Goal: Task Accomplishment & Management: Manage account settings

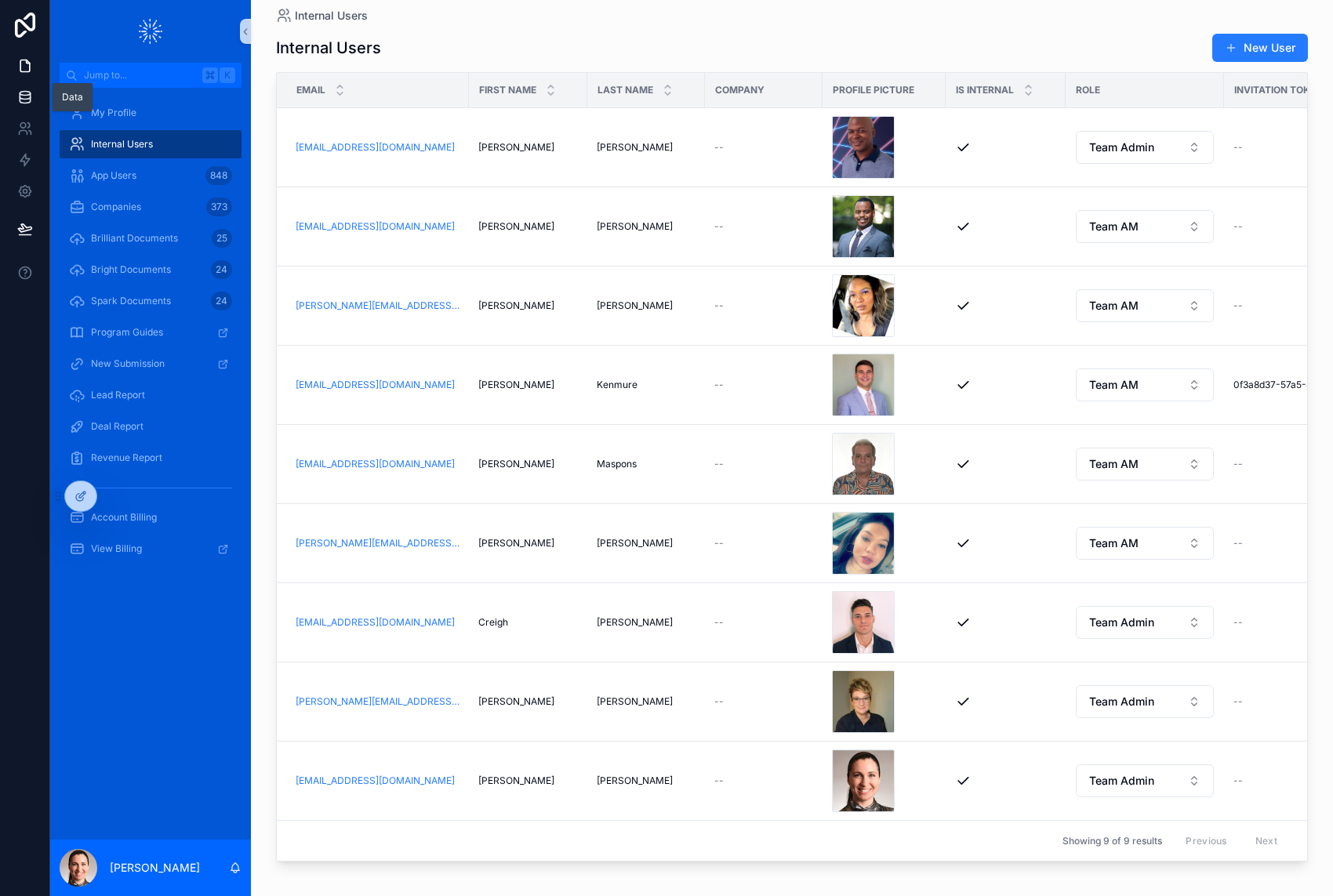
click at [31, 99] on icon at bounding box center [25, 97] width 16 height 16
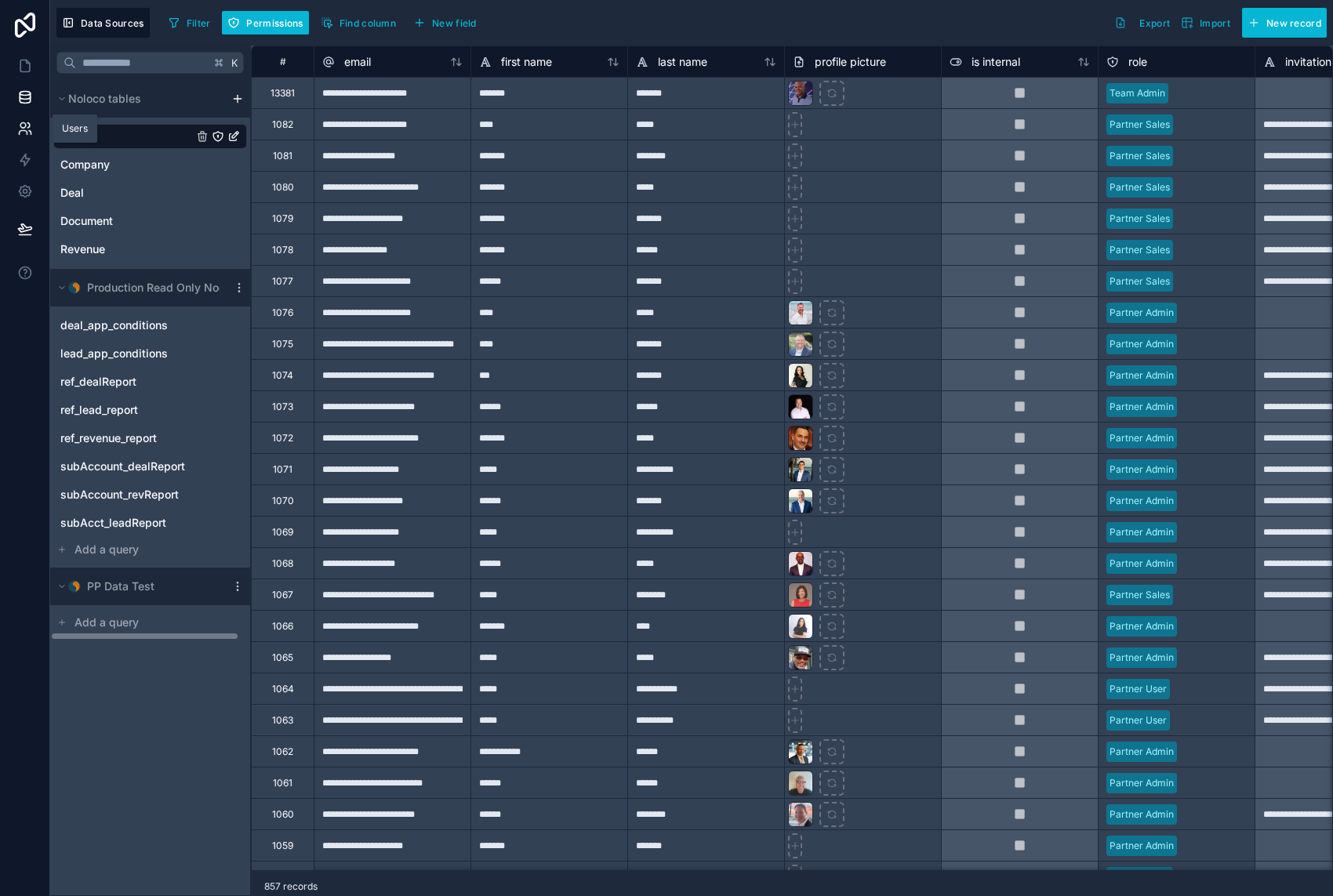
click at [19, 131] on icon at bounding box center [22, 133] width 8 height 4
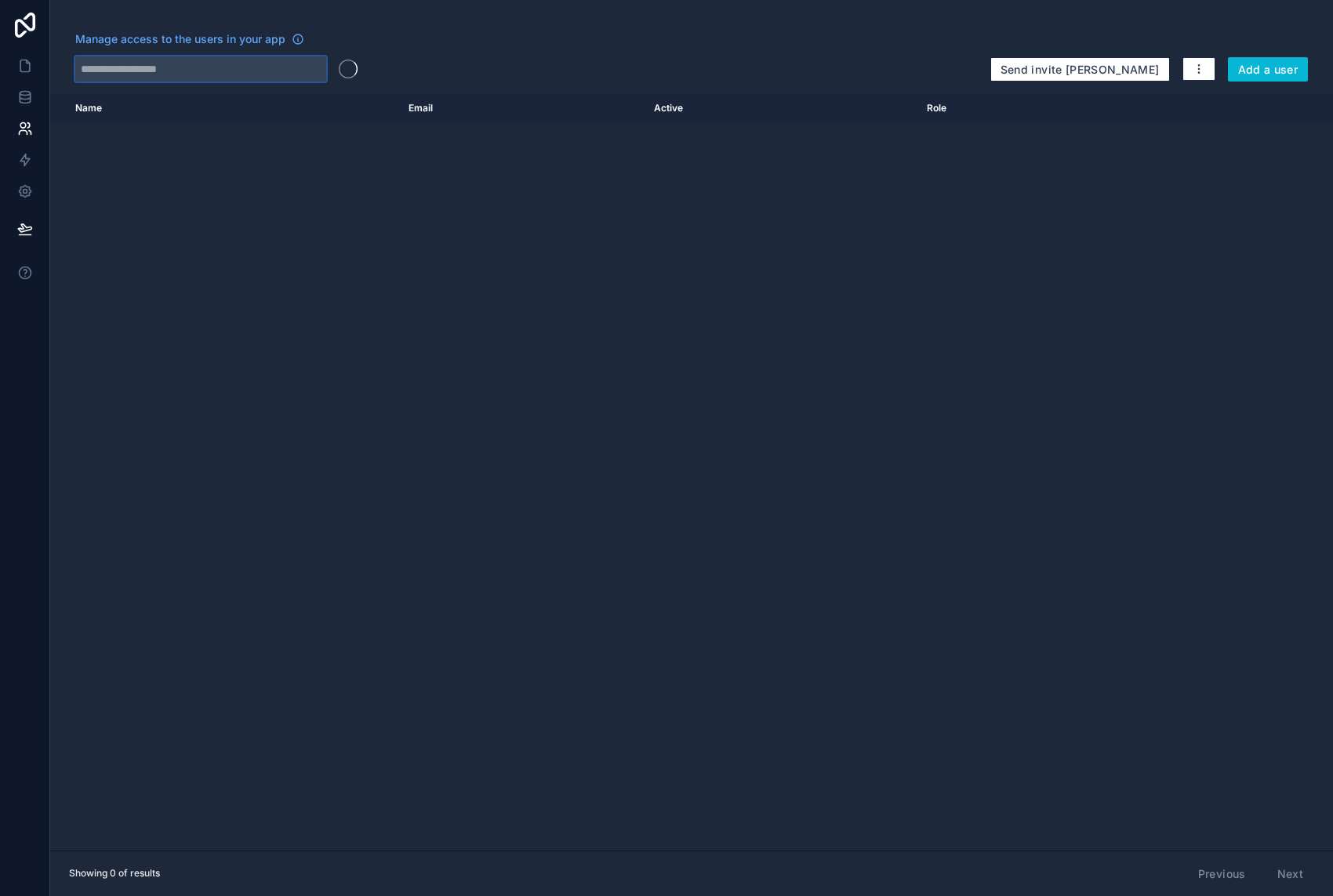
click at [179, 65] on input "text" at bounding box center [200, 69] width 251 height 25
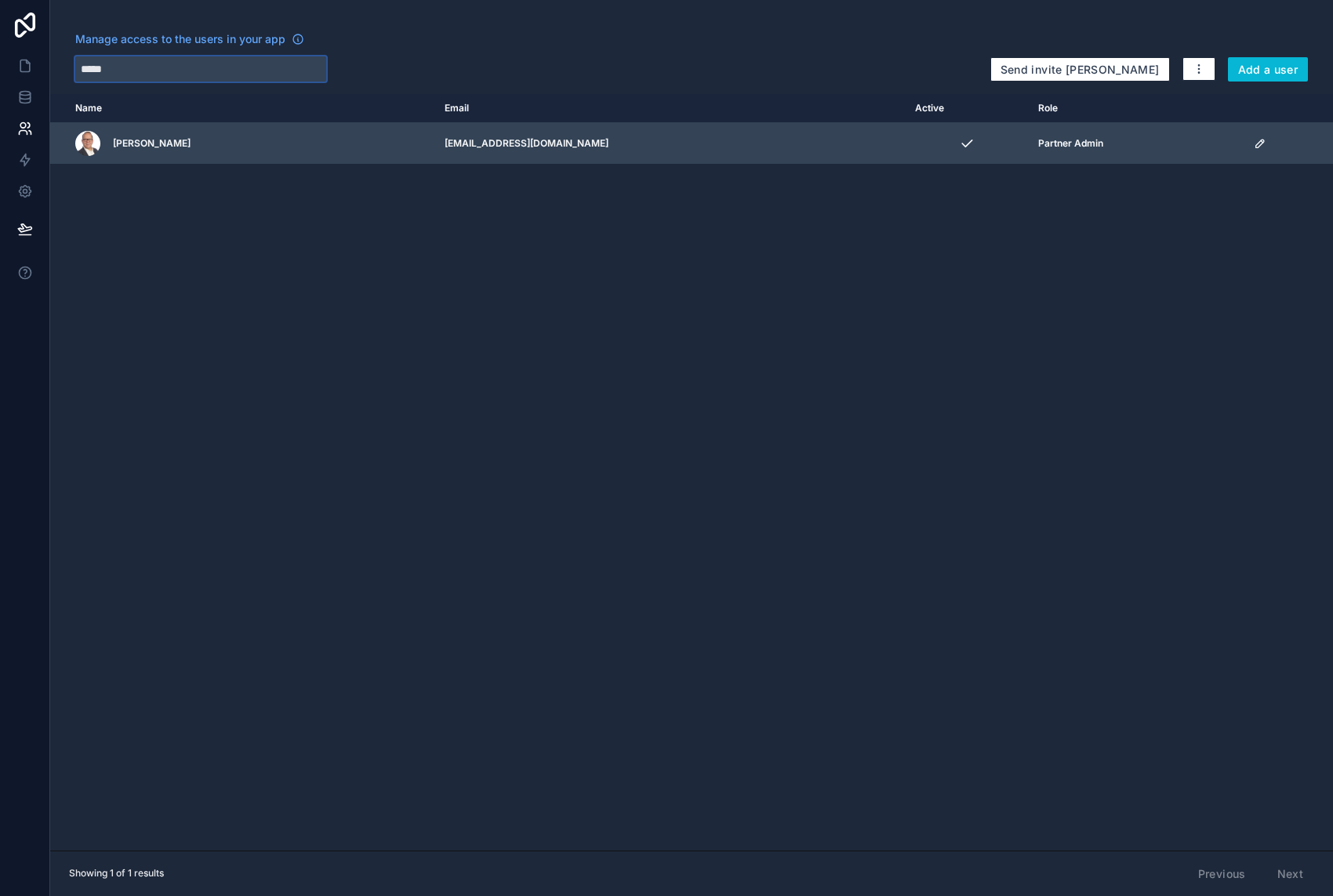
type input "*****"
click at [1255, 143] on icon "scrollable content" at bounding box center [1259, 143] width 8 height 8
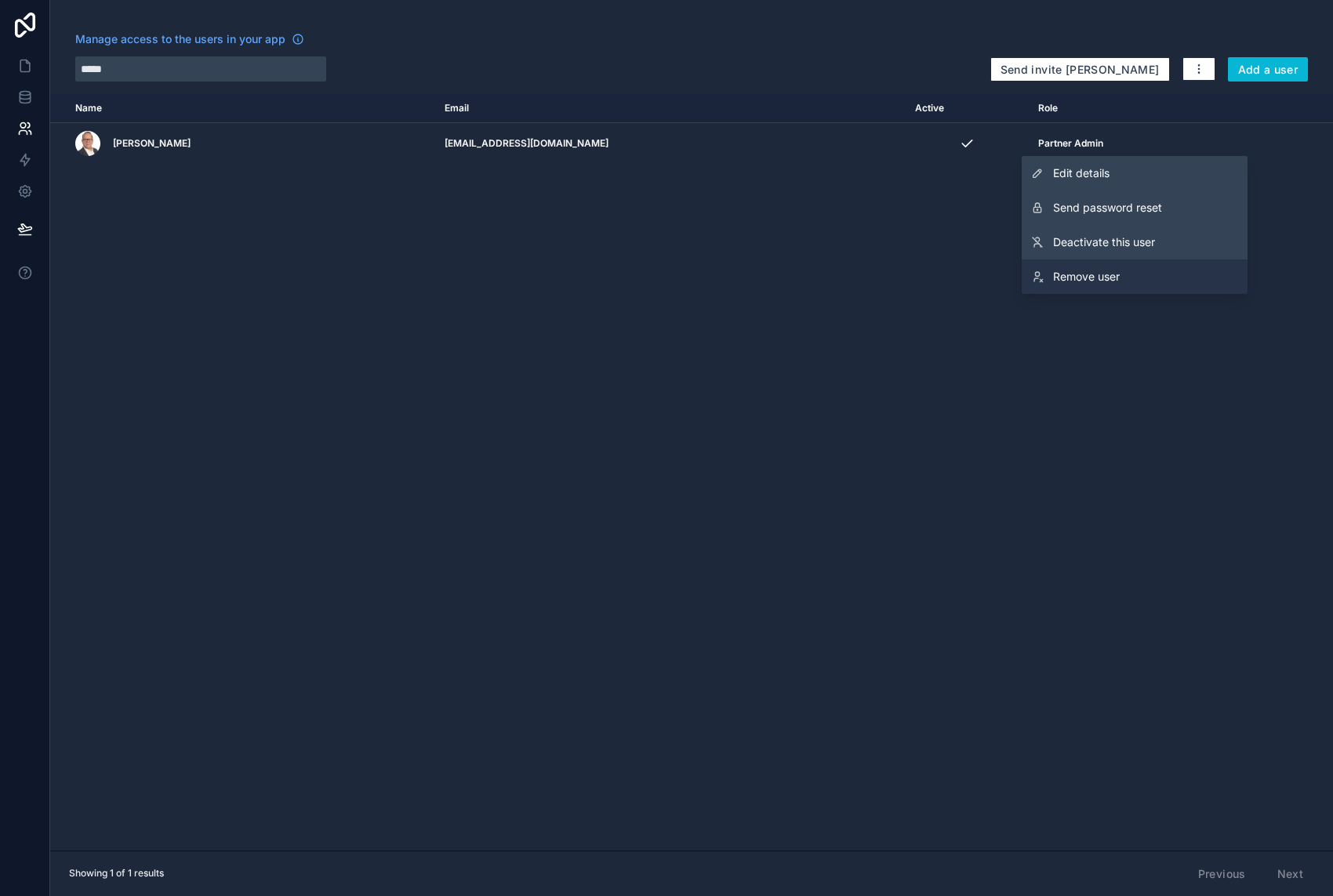
click at [1087, 270] on span "Remove user" at bounding box center [1086, 277] width 66 height 16
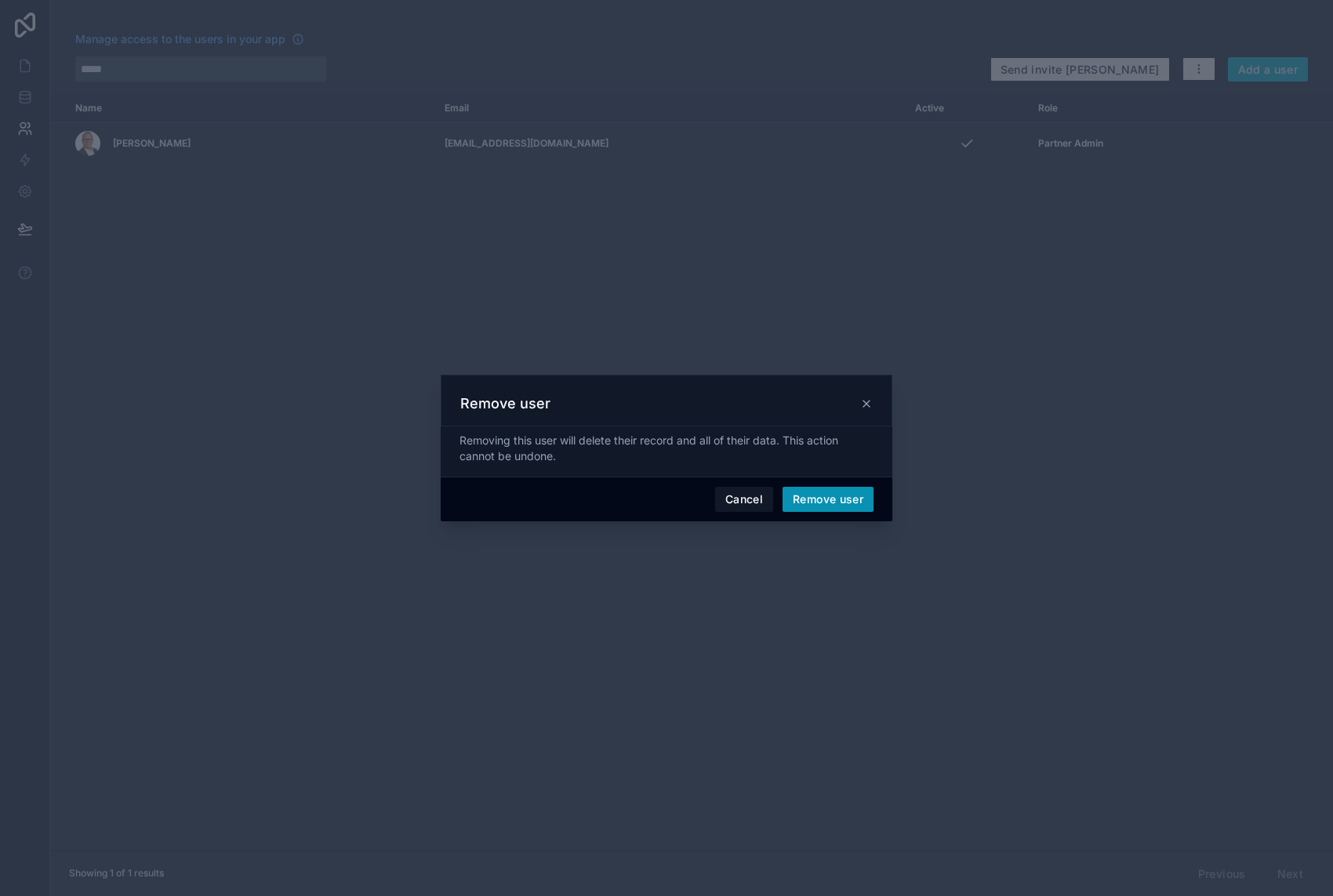
drag, startPoint x: 849, startPoint y: 495, endPoint x: 817, endPoint y: 442, distance: 61.9
click at [849, 495] on button "Remove user" at bounding box center [827, 499] width 91 height 25
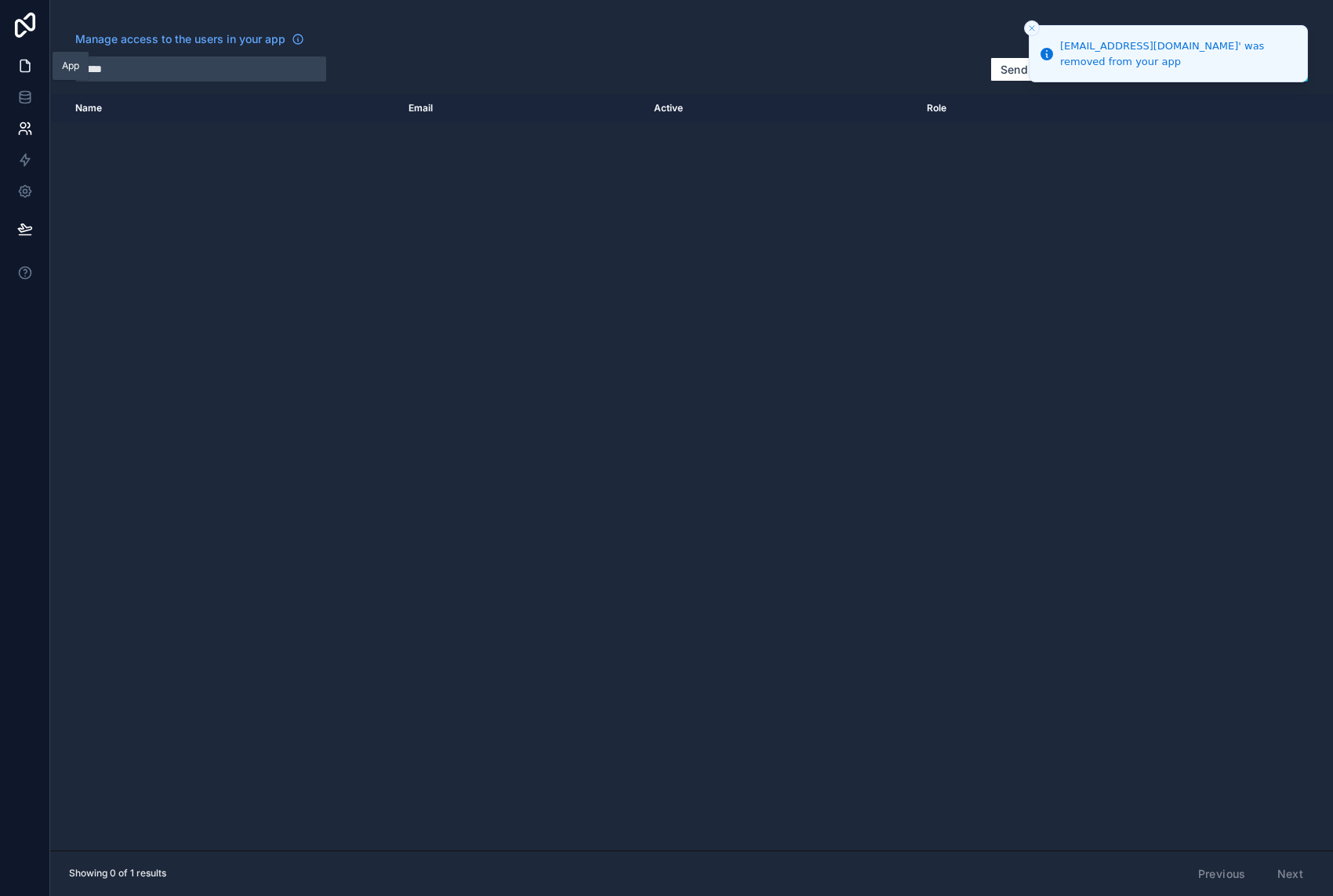
click at [28, 75] on link at bounding box center [25, 66] width 50 height 31
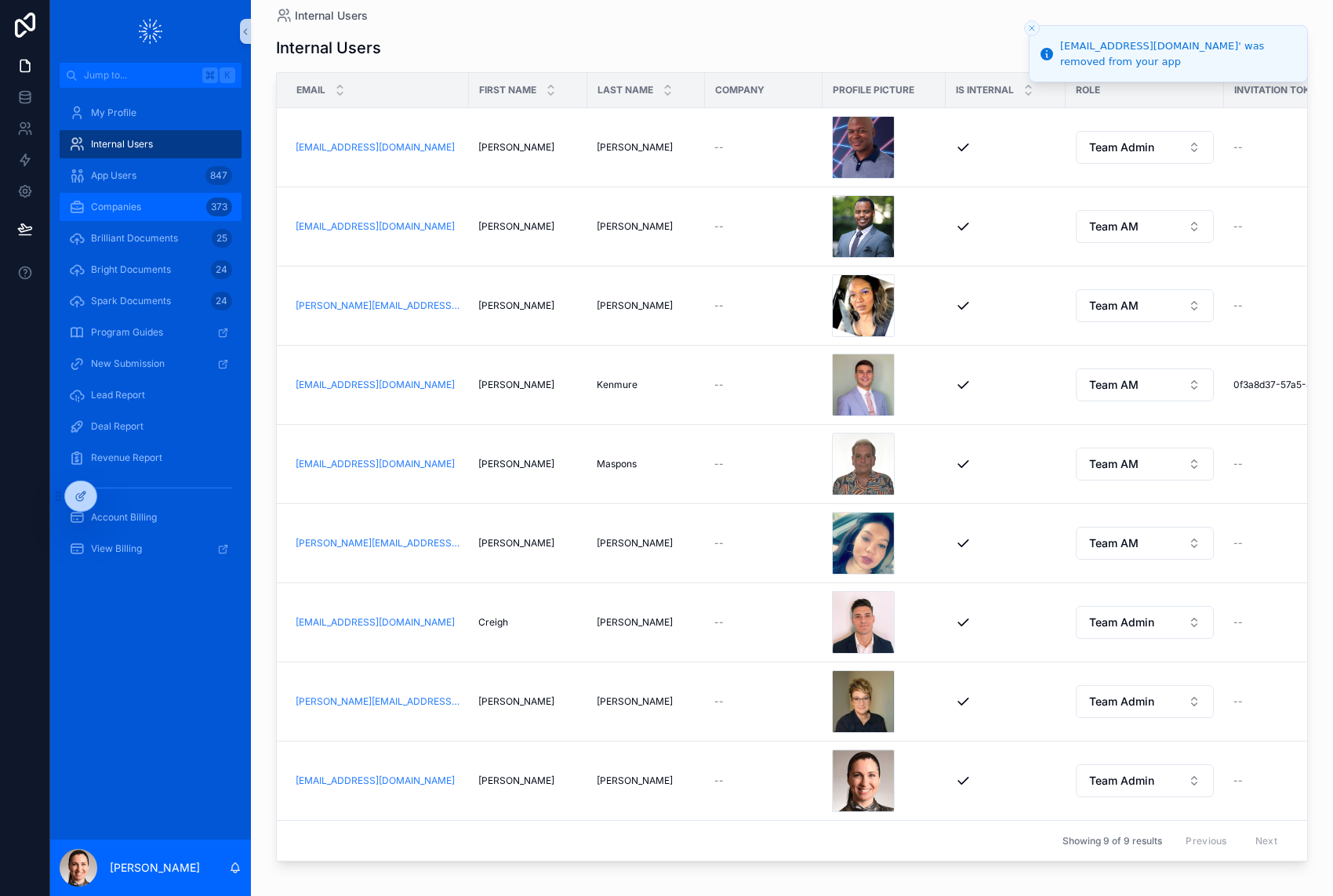
click at [116, 208] on span "Companies" at bounding box center [116, 207] width 50 height 12
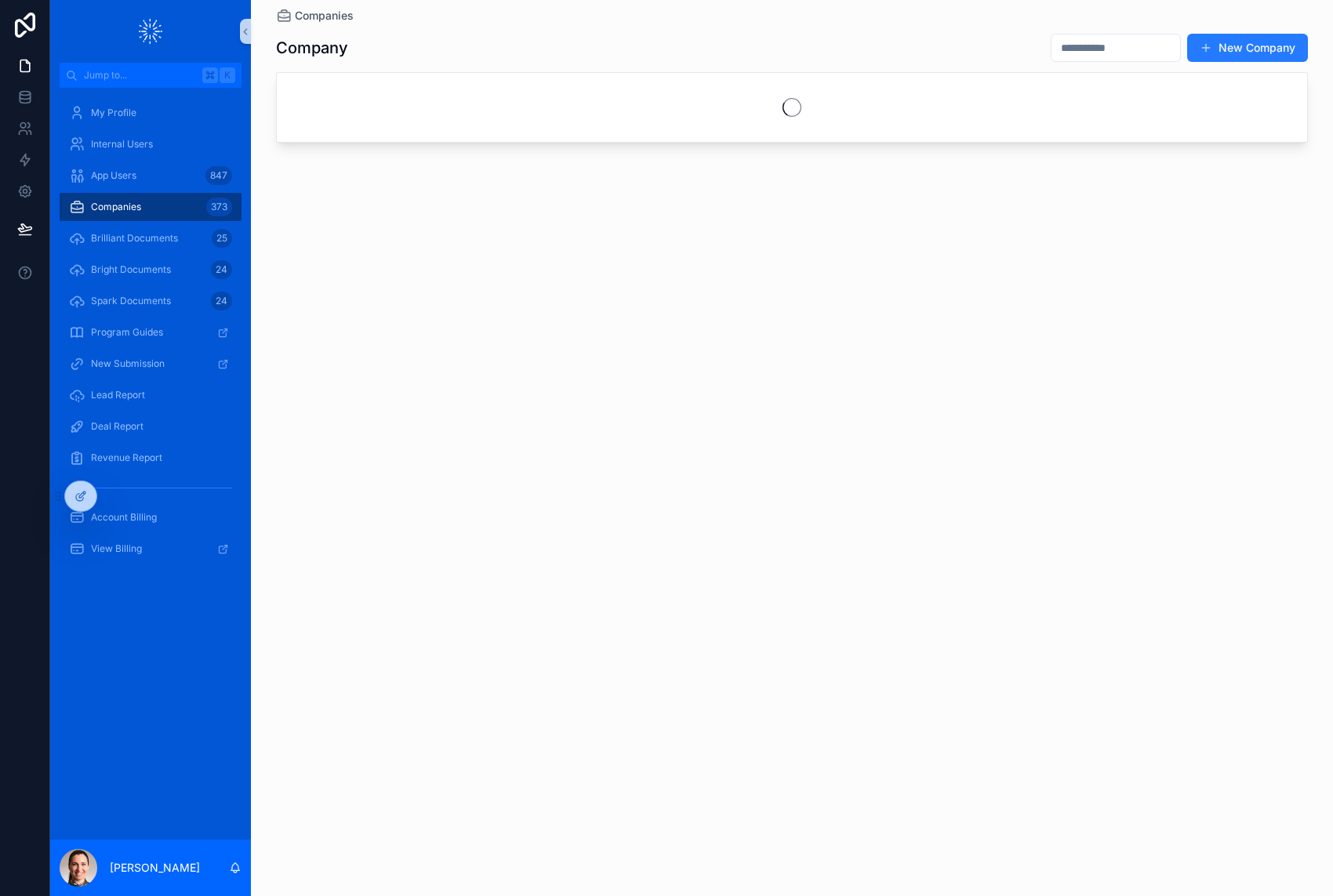
click at [1058, 42] on input "scrollable content" at bounding box center [1115, 48] width 128 height 22
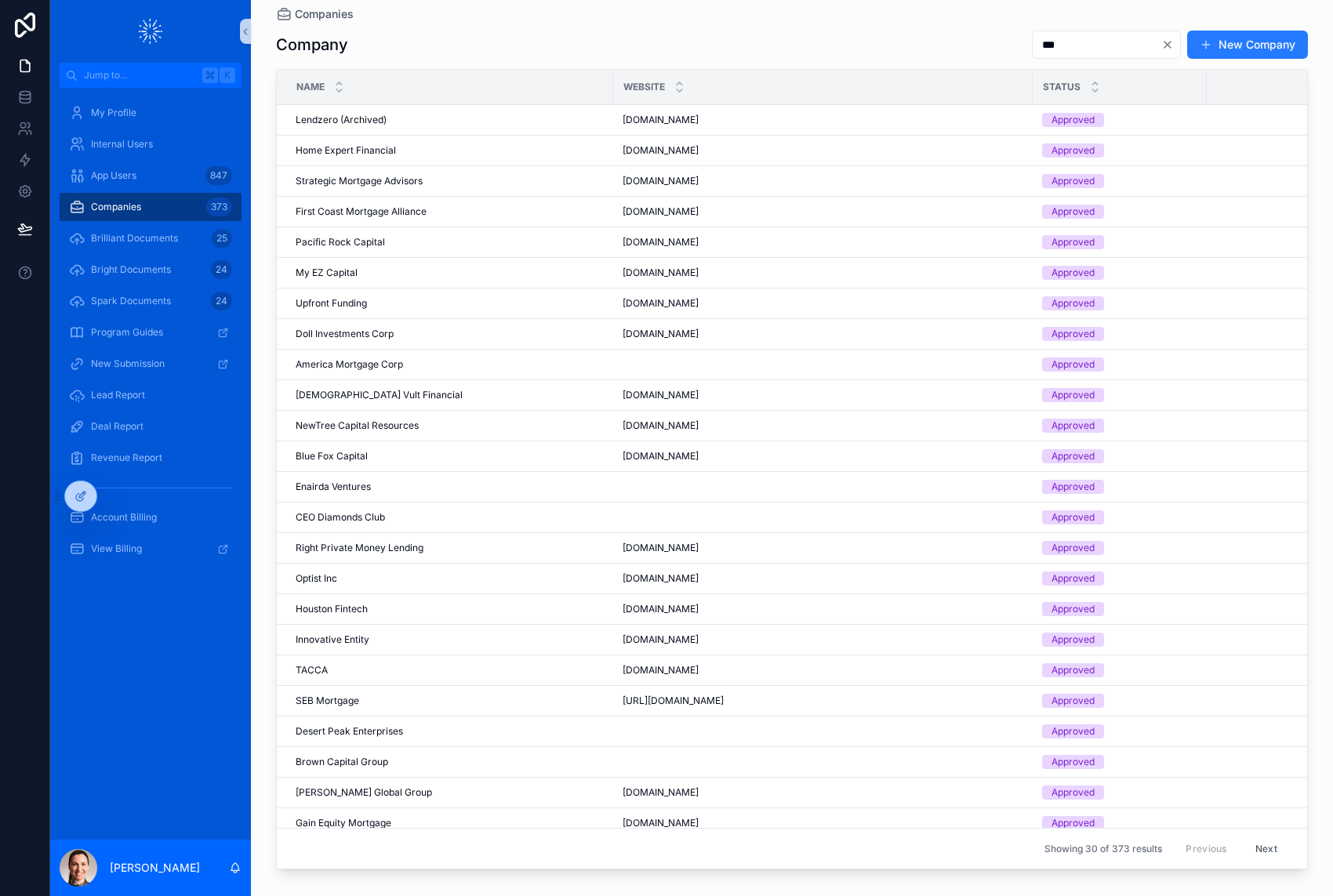
type input "***"
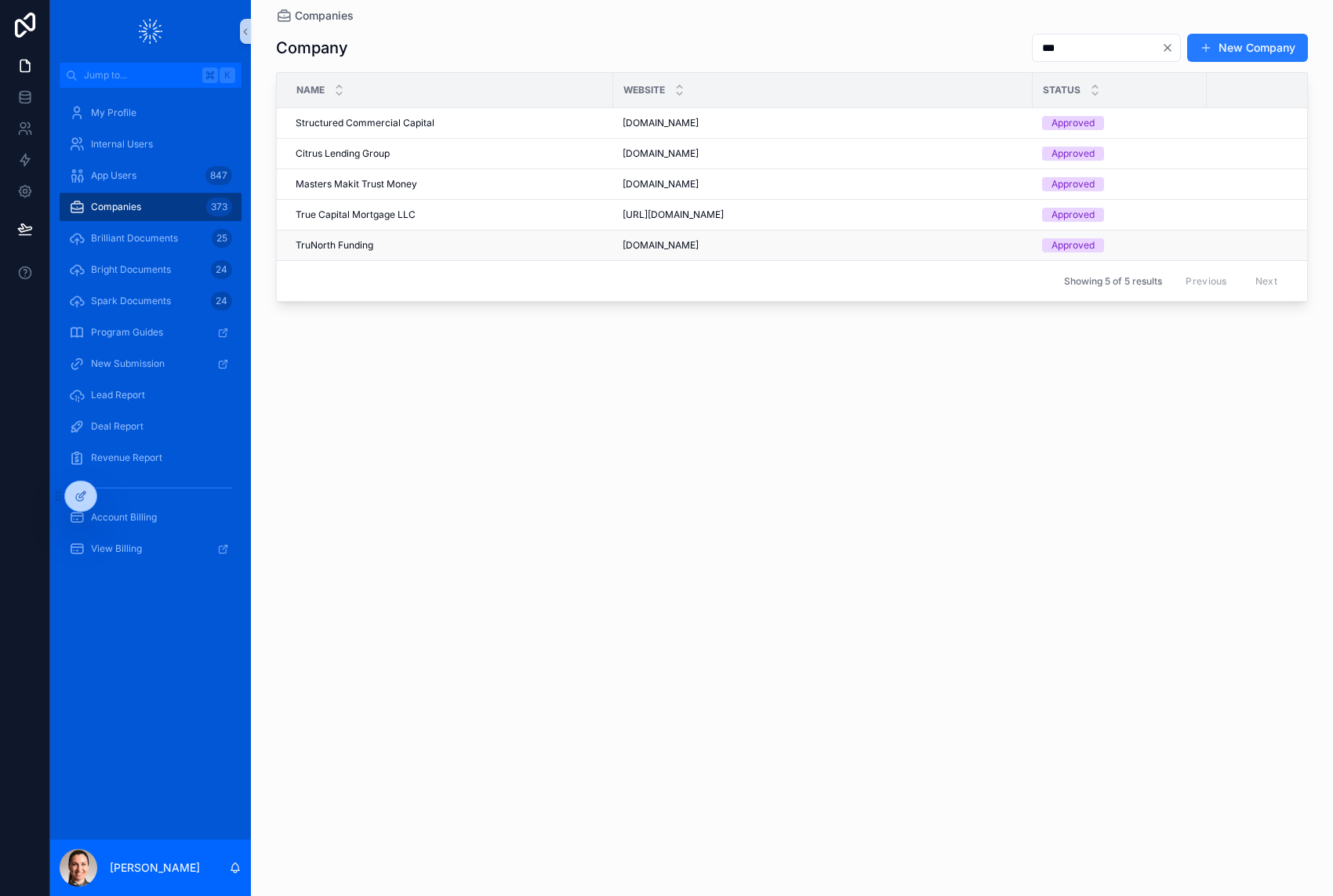
click at [344, 242] on span "TruNorth Funding" at bounding box center [335, 245] width 78 height 12
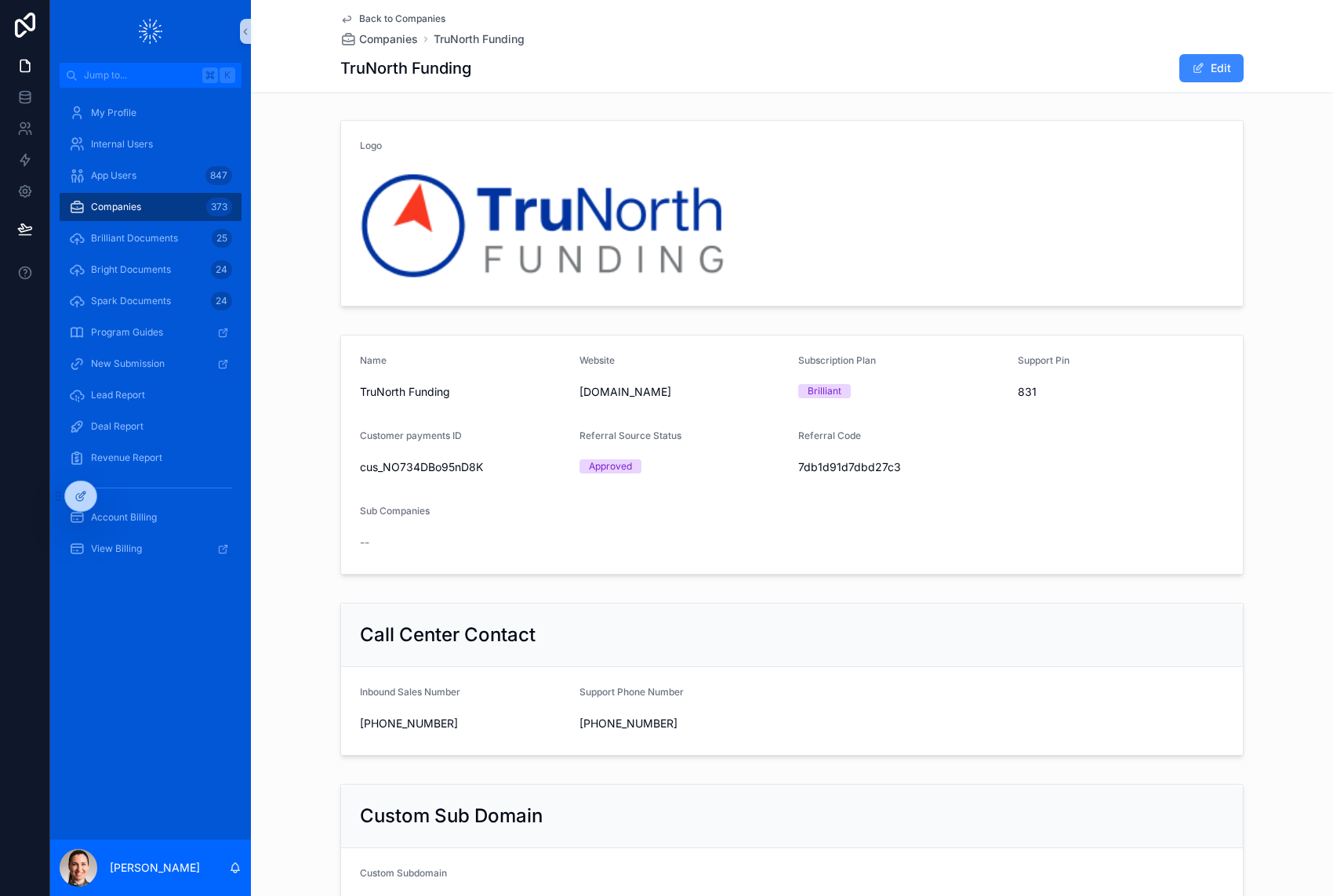
click at [1229, 63] on button "Edit" at bounding box center [1211, 68] width 65 height 28
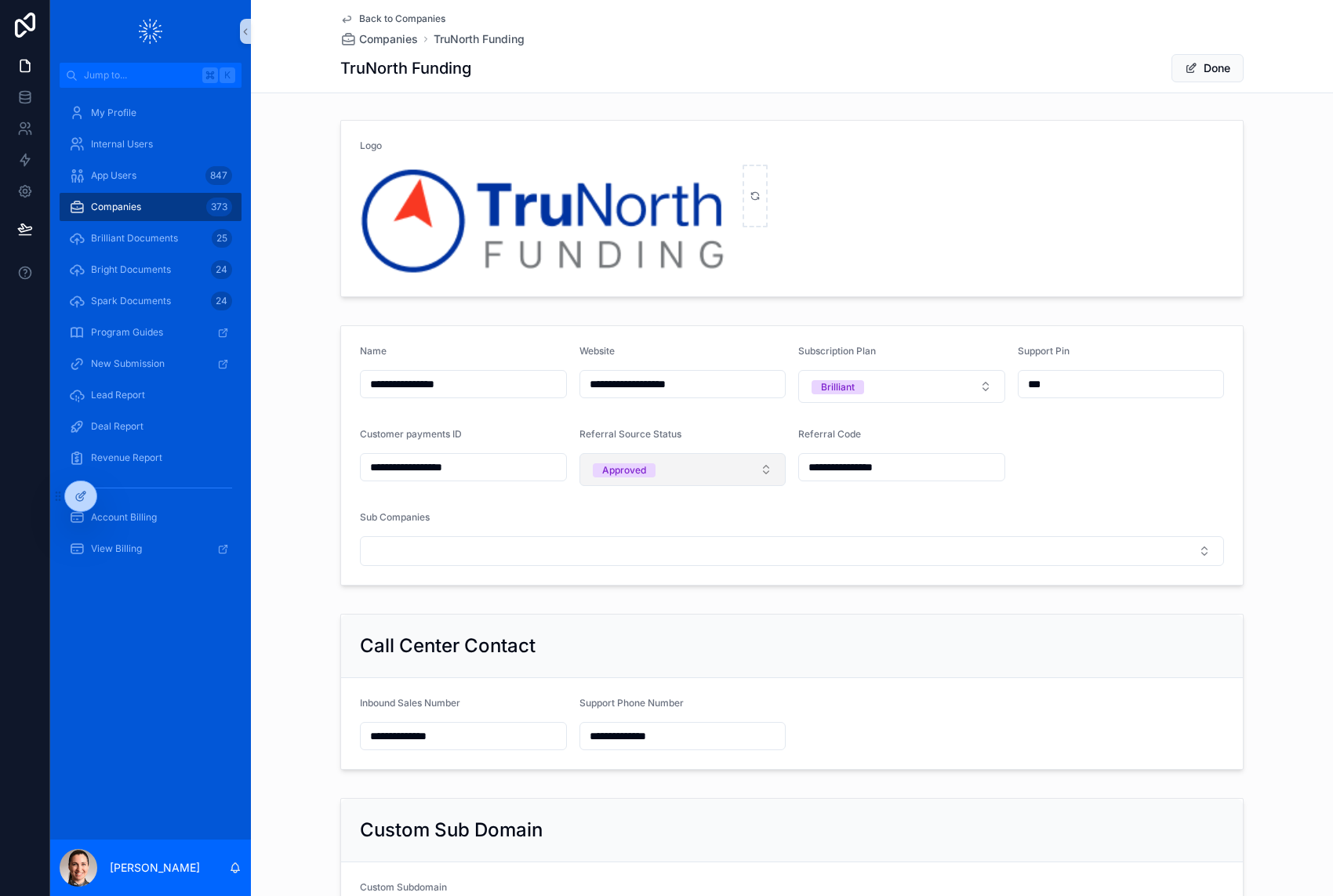
click at [634, 469] on div "Approved" at bounding box center [624, 470] width 44 height 14
click at [624, 563] on div "Terminated" at bounding box center [624, 557] width 51 height 14
click at [1214, 66] on button "Done" at bounding box center [1207, 68] width 72 height 28
